Goal: Register for event/course

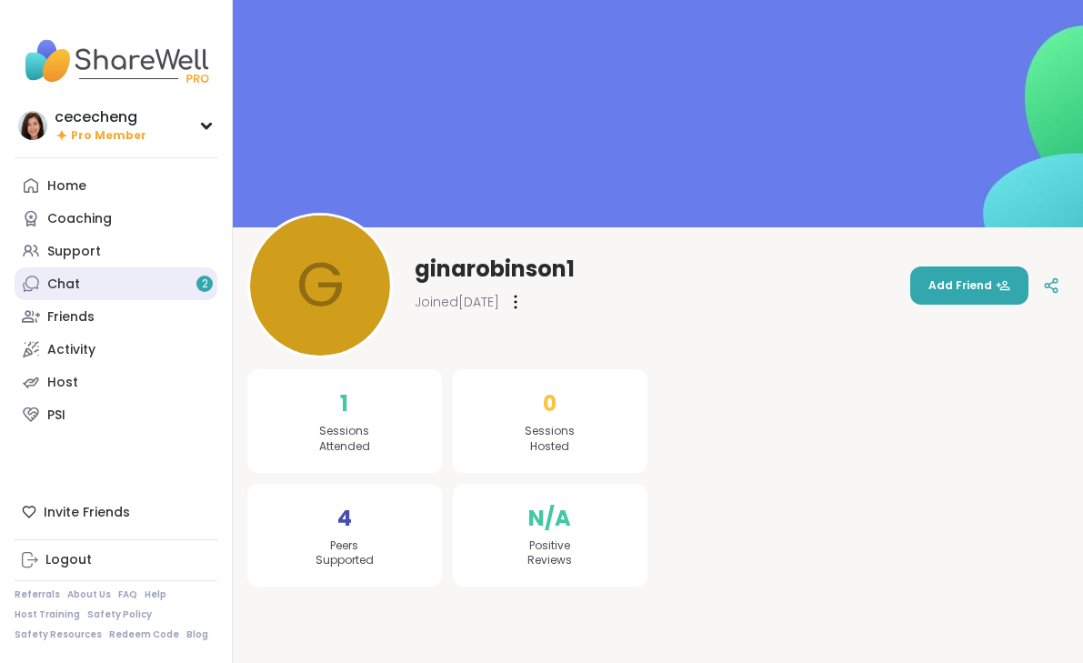
click at [100, 291] on link "Chat 2" at bounding box center [116, 283] width 203 height 33
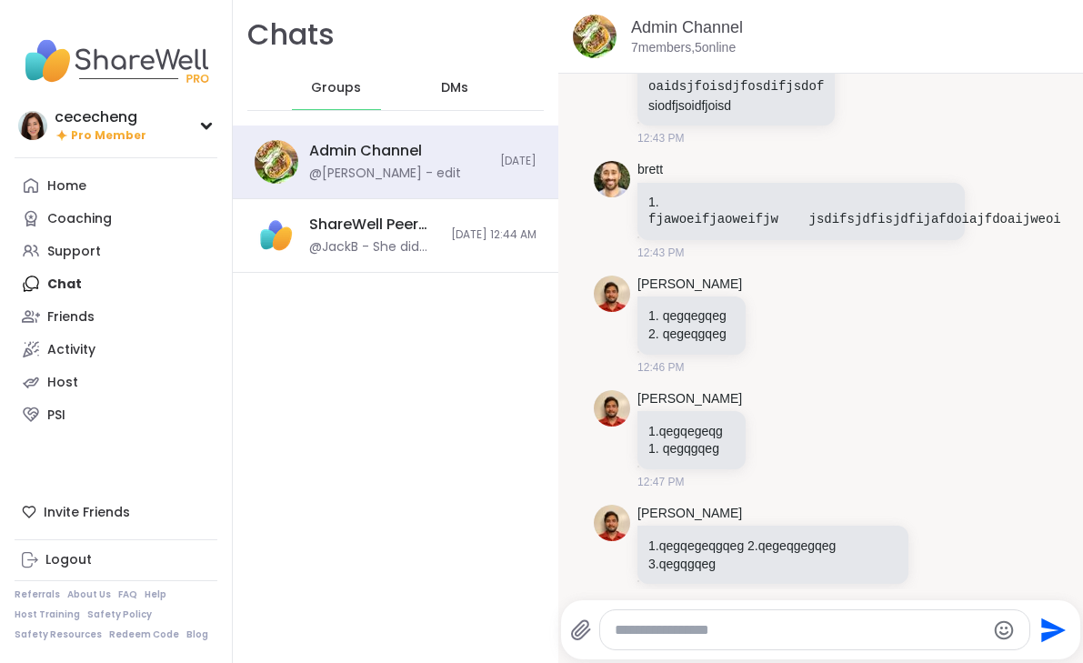
scroll to position [16481, 0]
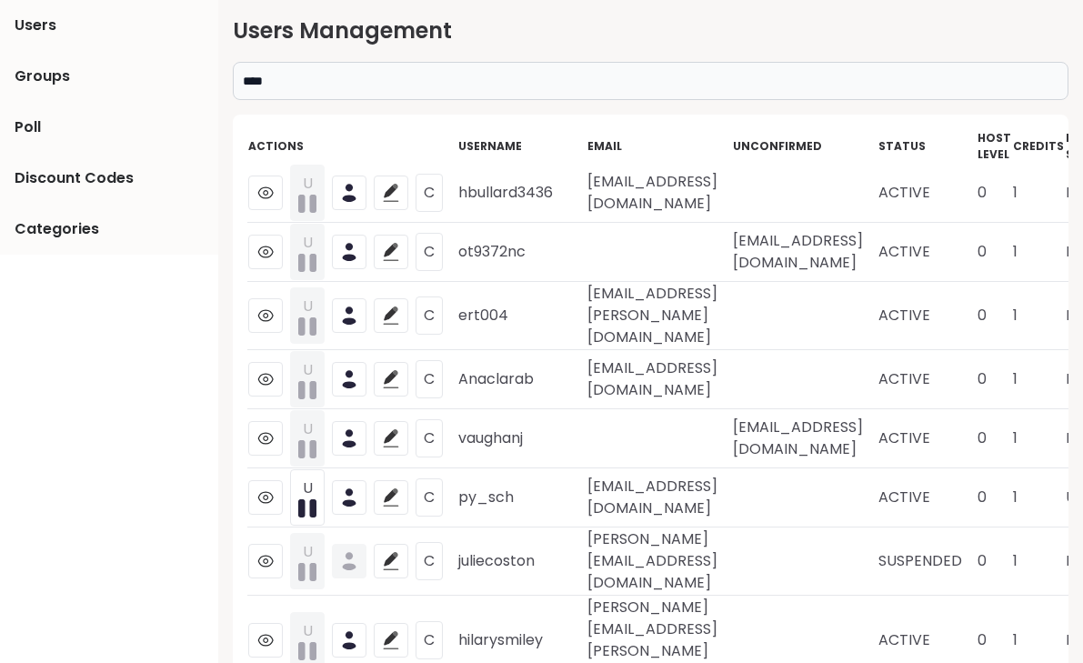
scroll to position [0, 95]
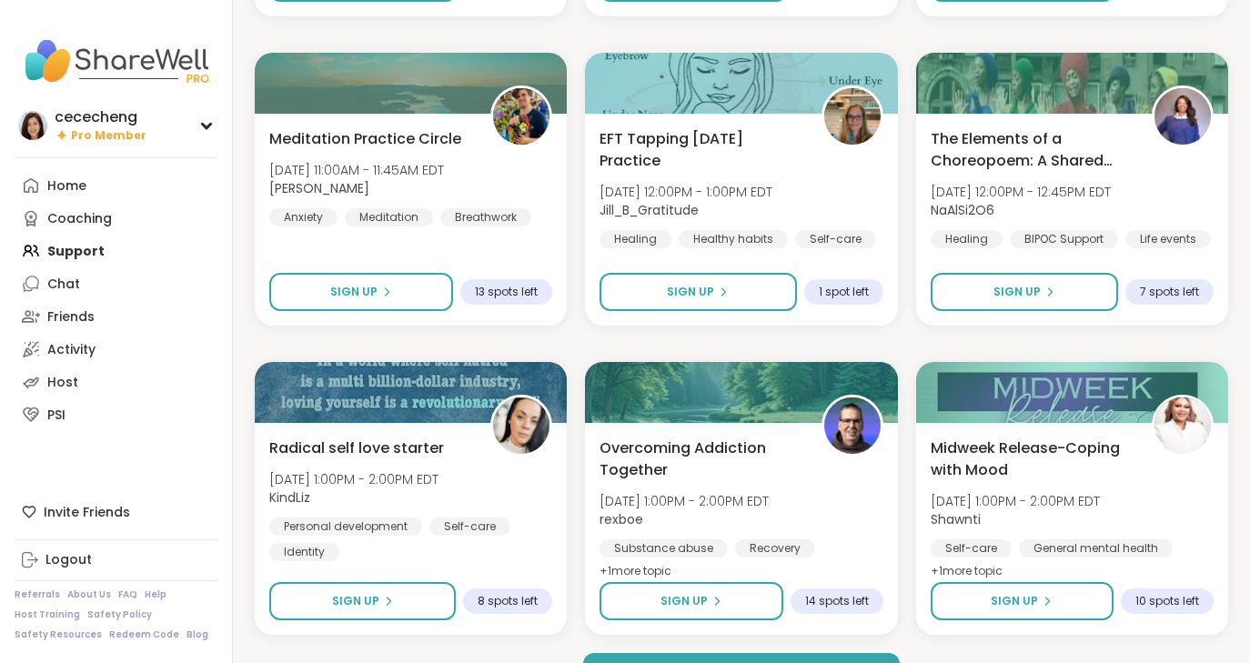
scroll to position [3343, 0]
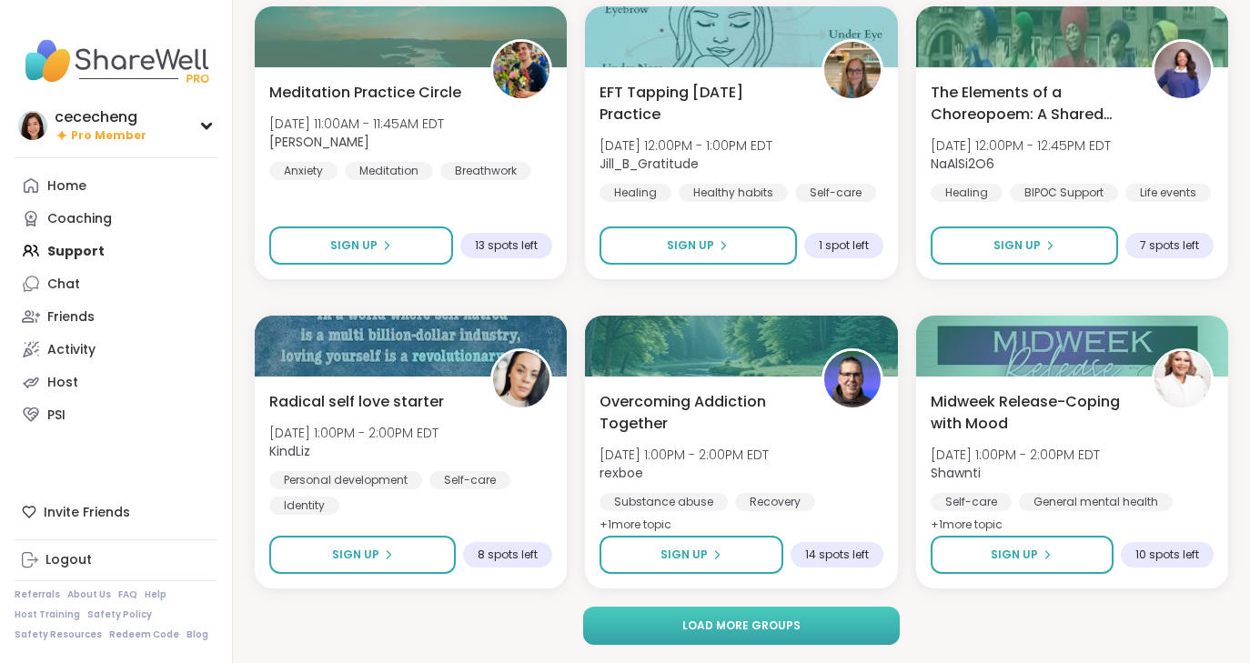
click at [667, 618] on button "Load more groups" at bounding box center [741, 626] width 317 height 38
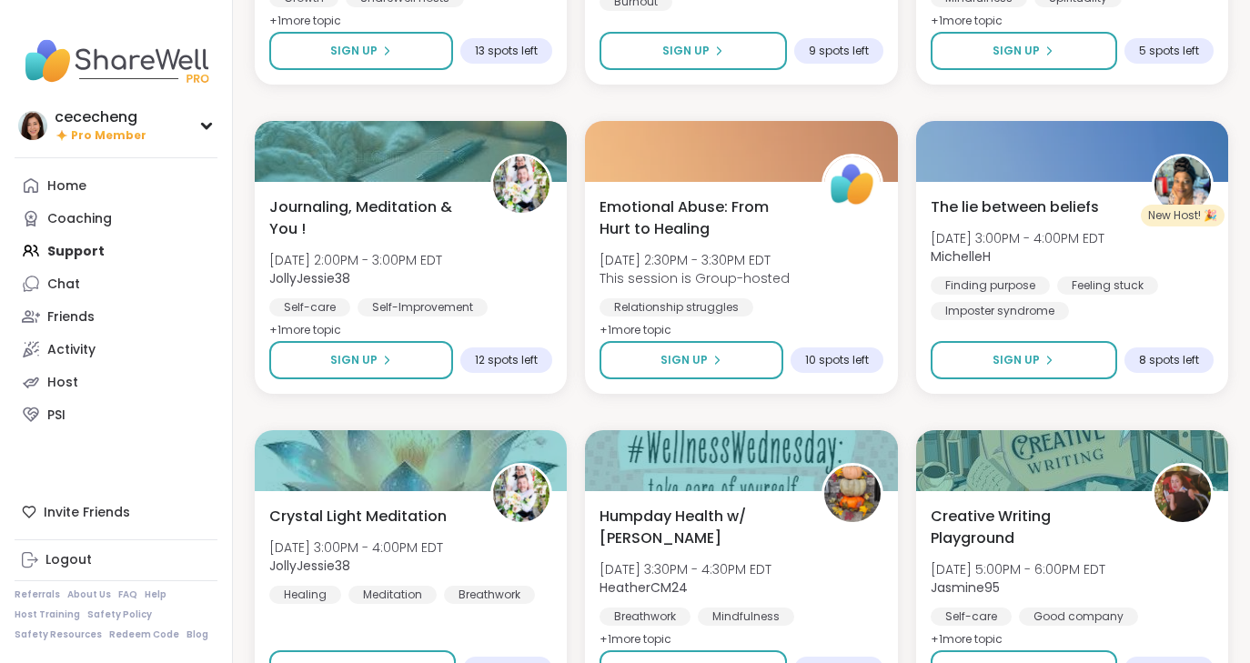
scroll to position [4551, 0]
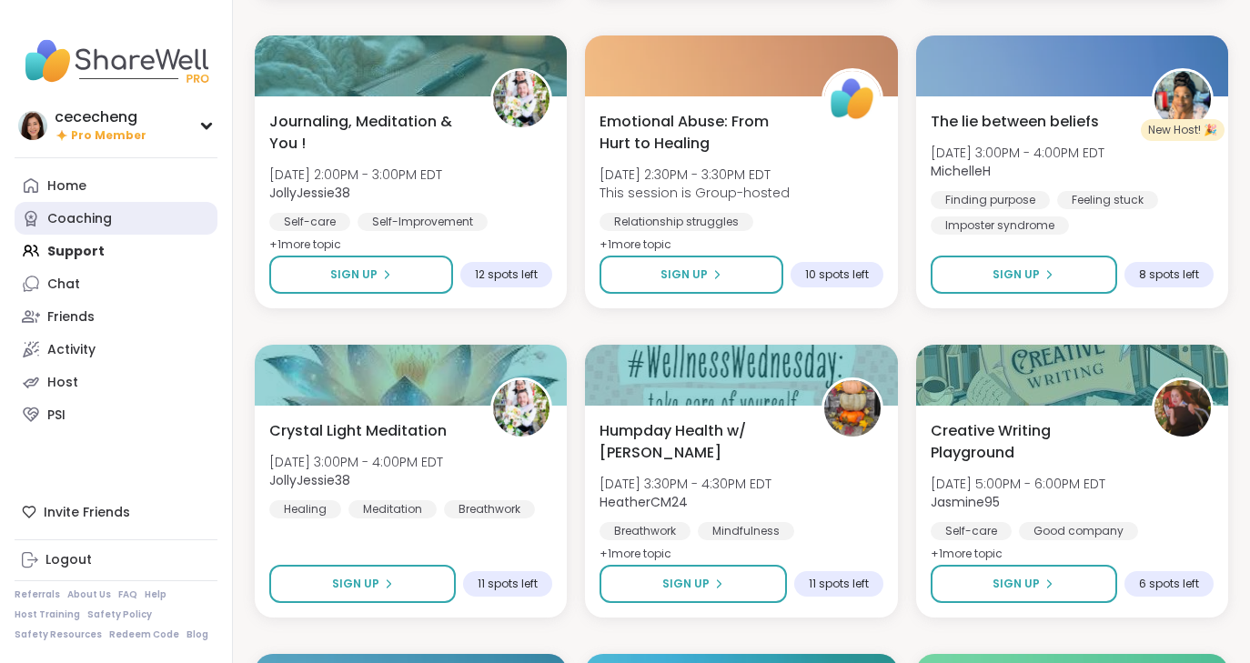
click at [103, 224] on div "Coaching" at bounding box center [79, 219] width 65 height 18
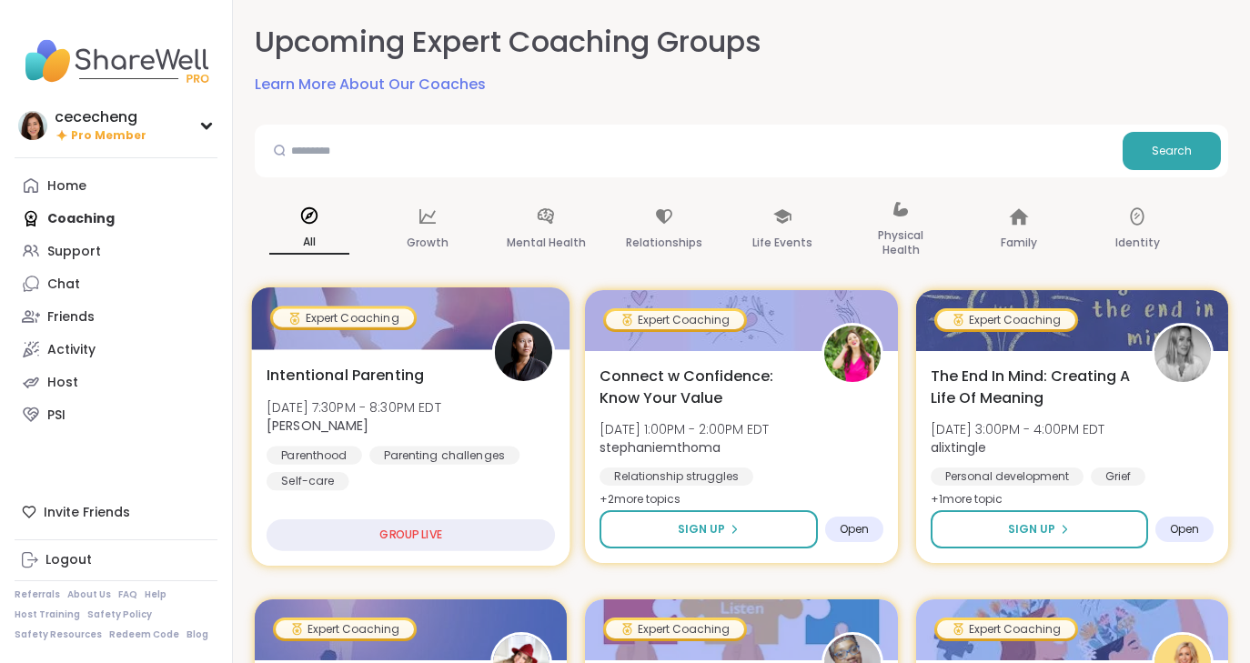
click at [497, 396] on div "Intentional Parenting Tue, Oct 07 | 7:30PM - 8:30PM EDT Natasha Parenthood Pare…" at bounding box center [410, 427] width 289 height 126
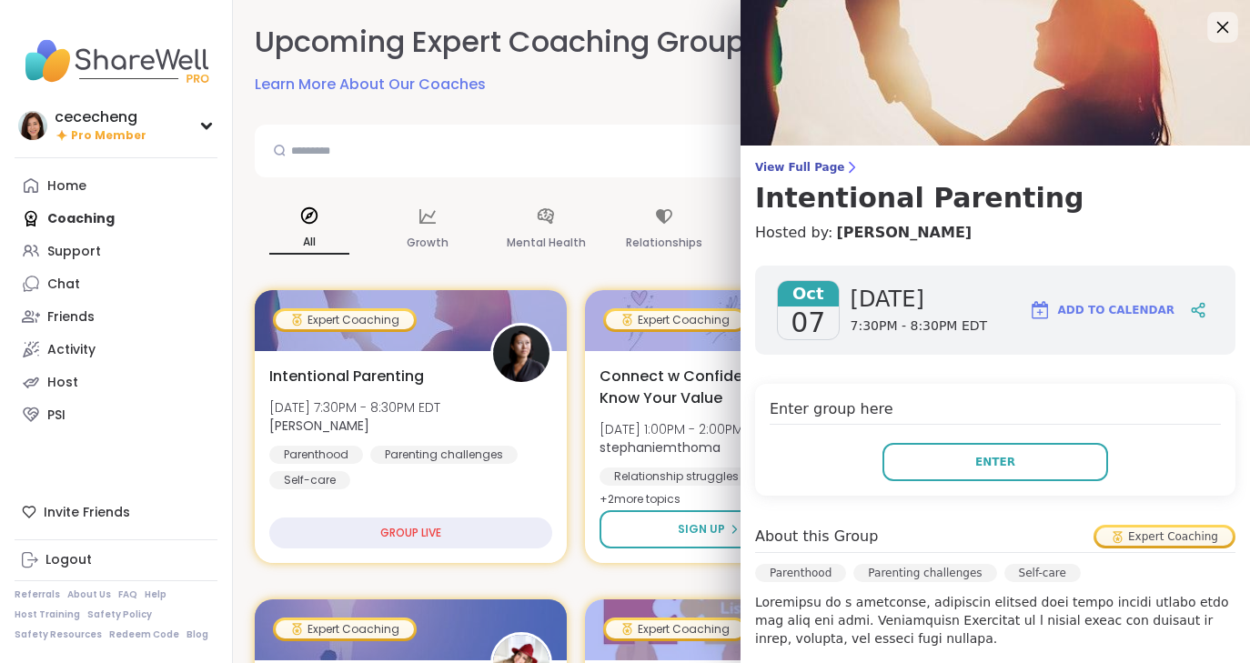
click at [1226, 25] on icon at bounding box center [1221, 26] width 23 height 23
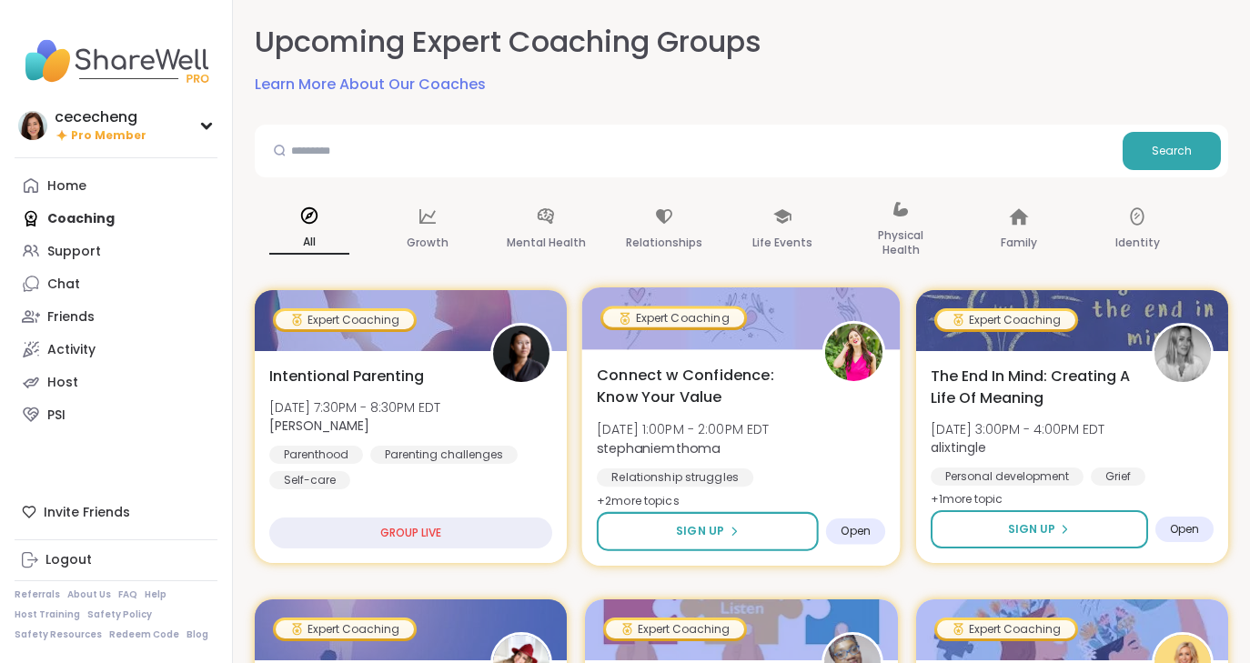
click at [825, 409] on div "Connect w Confidence: Know Your Value Wed, Oct 08 | 1:00PM - 2:00PM EDT stephan…" at bounding box center [741, 438] width 289 height 148
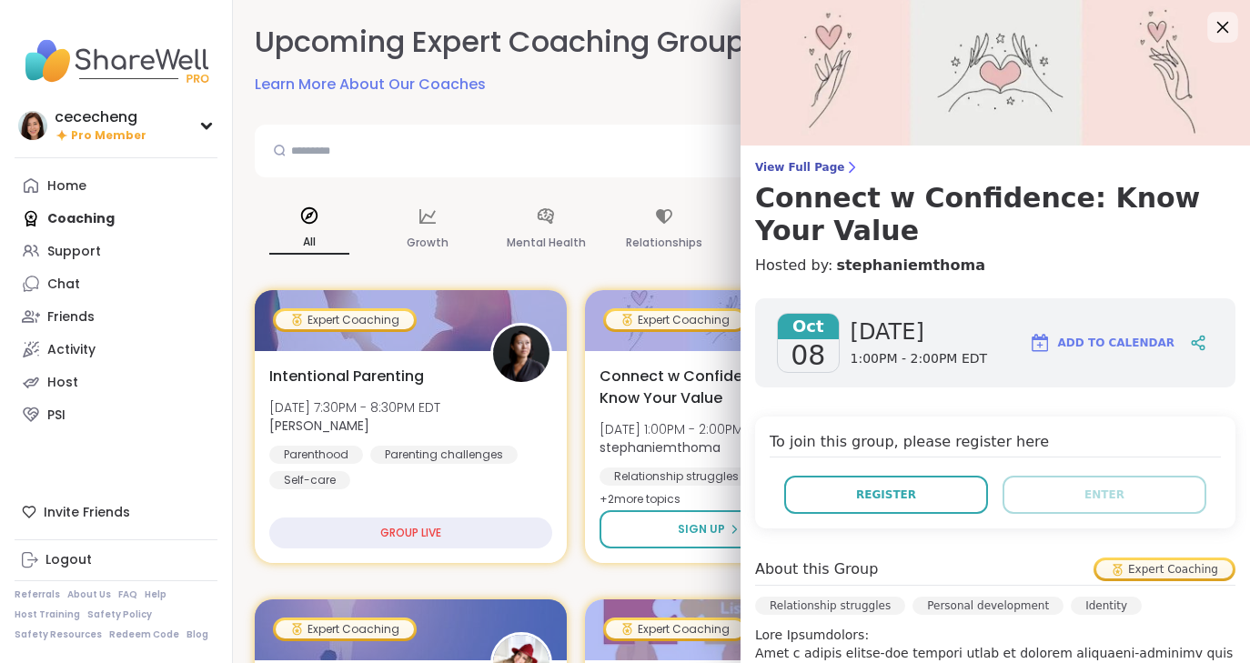
click at [1222, 35] on icon at bounding box center [1221, 26] width 23 height 23
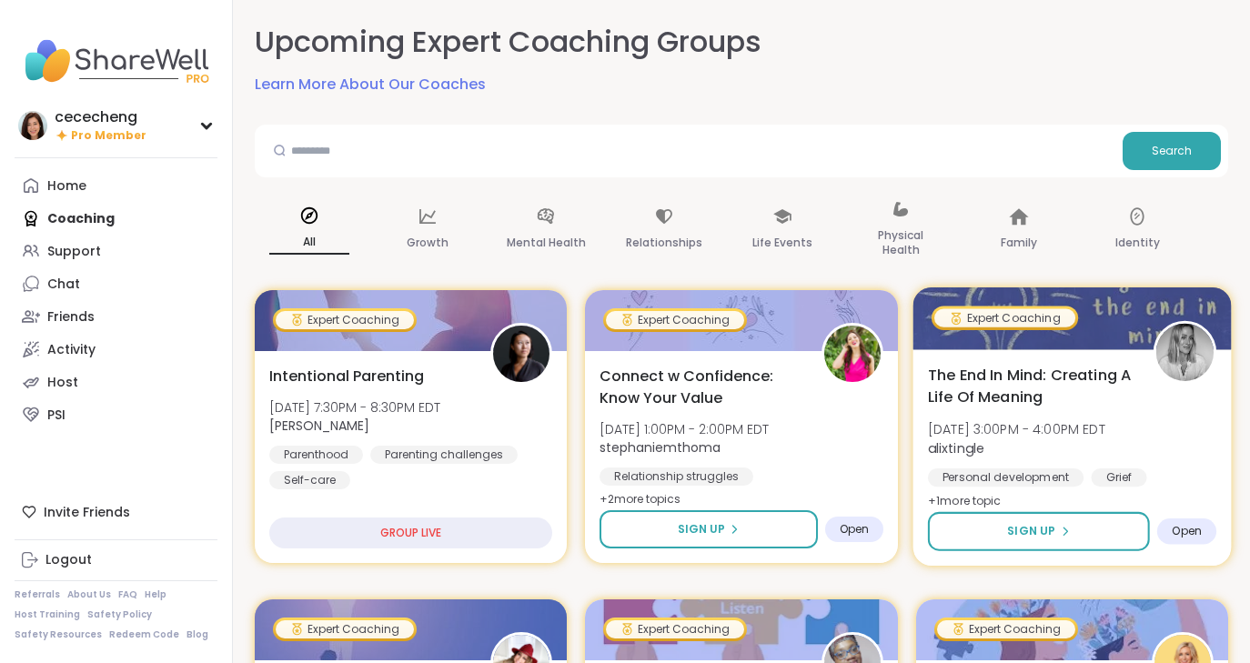
click at [1085, 403] on span "The End In Mind: Creating A Life Of Meaning" at bounding box center [1031, 386] width 206 height 45
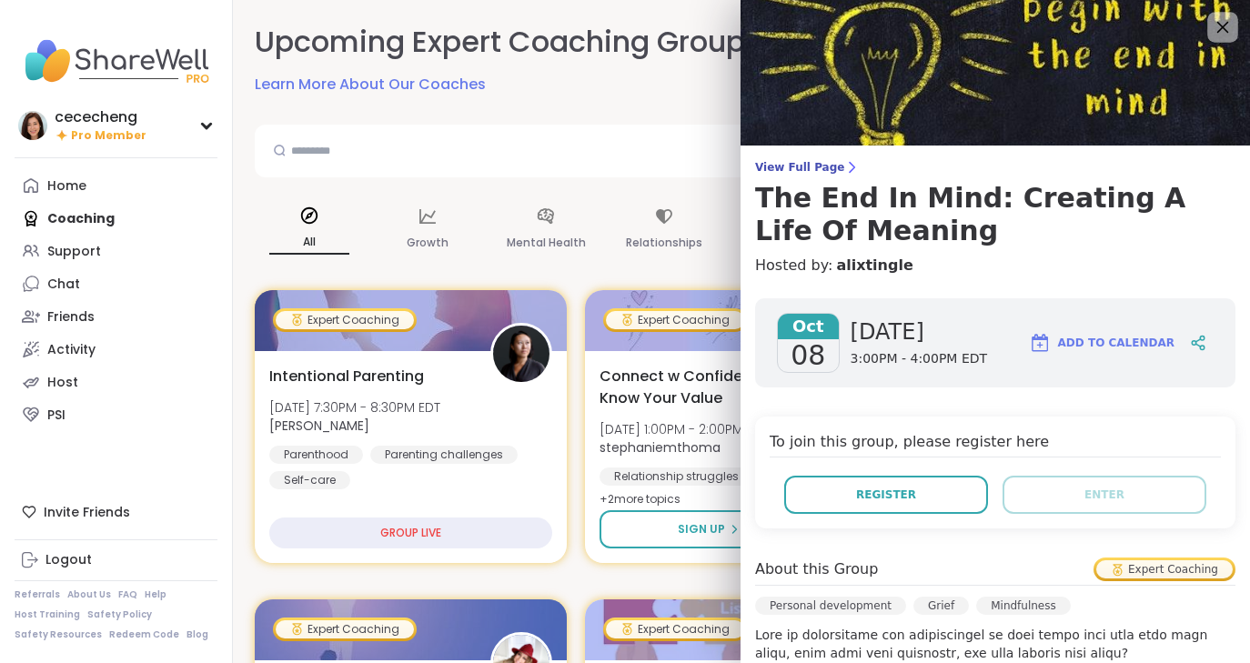
click at [1220, 36] on icon at bounding box center [1221, 26] width 23 height 23
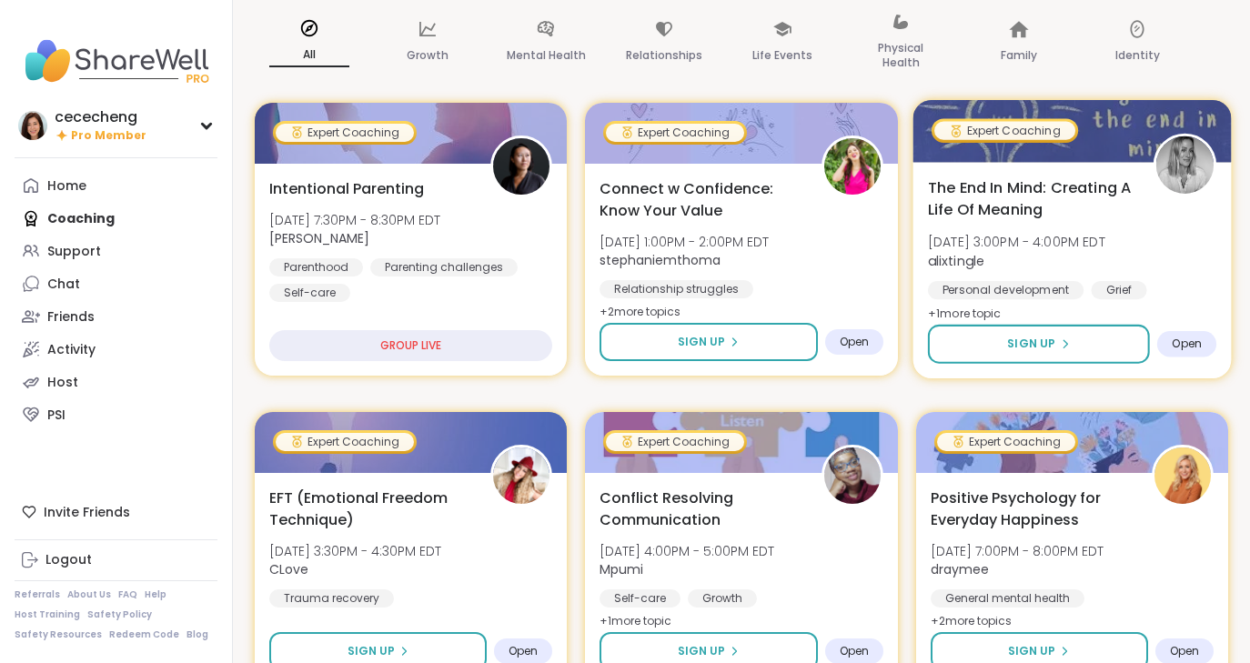
scroll to position [319, 0]
